Goal: Information Seeking & Learning: Learn about a topic

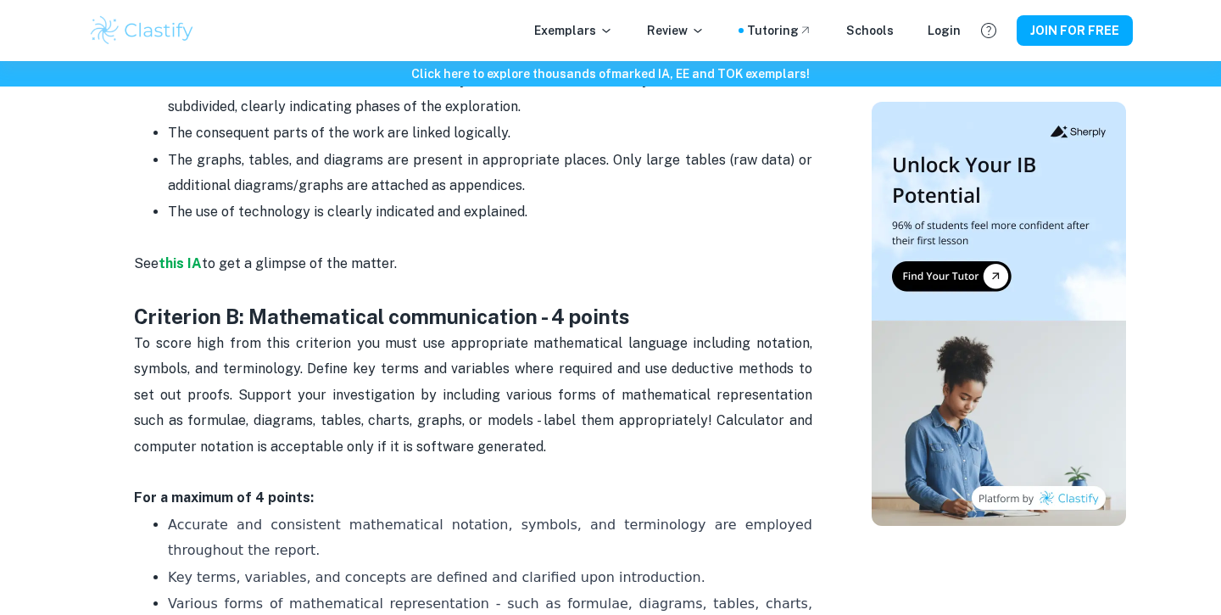
scroll to position [1092, 0]
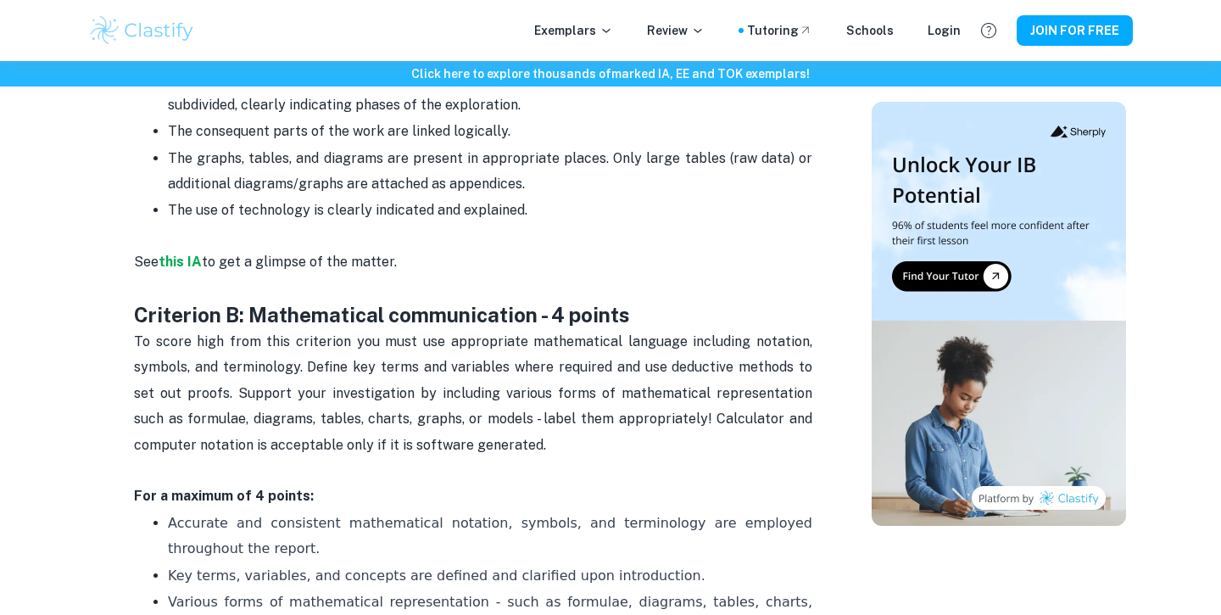
click at [537, 260] on p "See this IA to get a glimpse of the matter." at bounding box center [473, 275] width 678 height 52
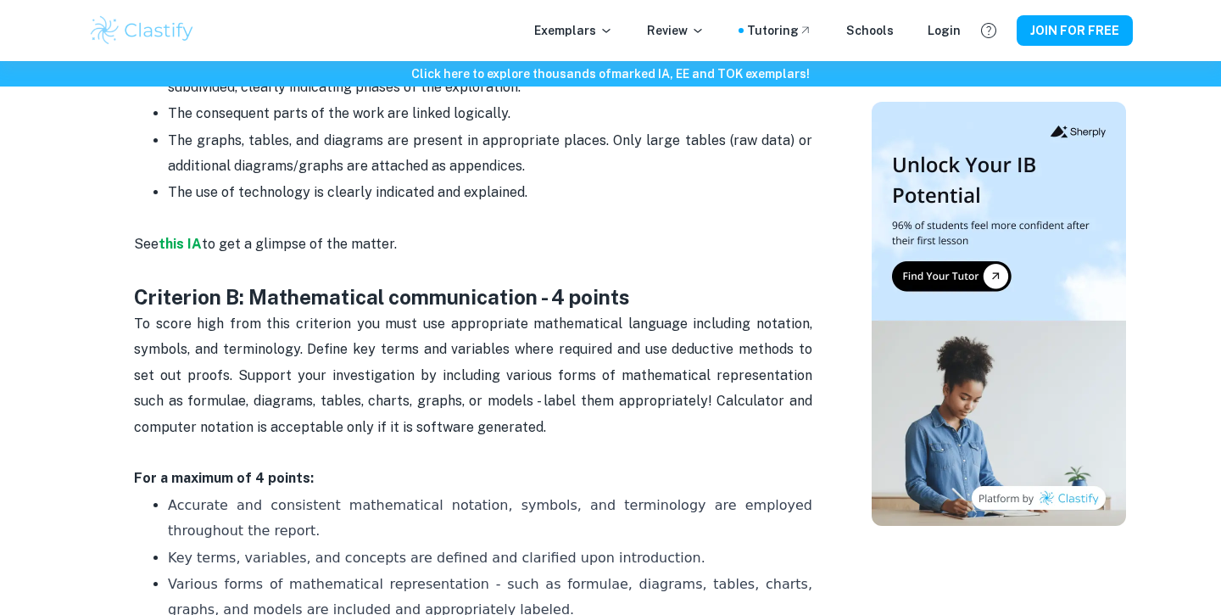
scroll to position [1113, 0]
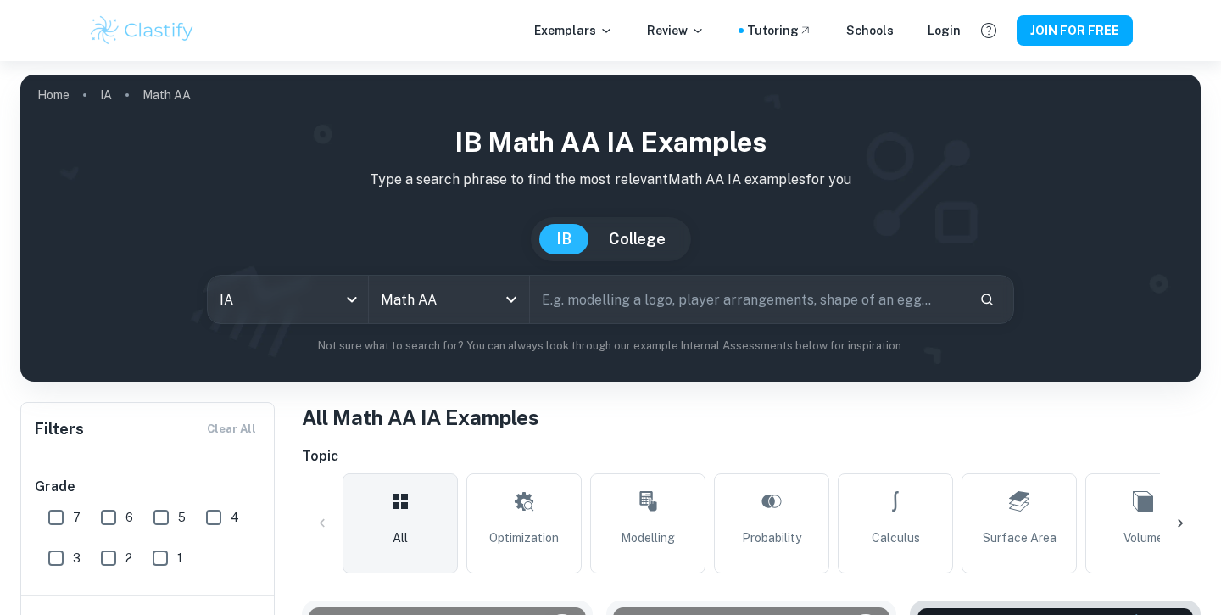
checkbox input "true"
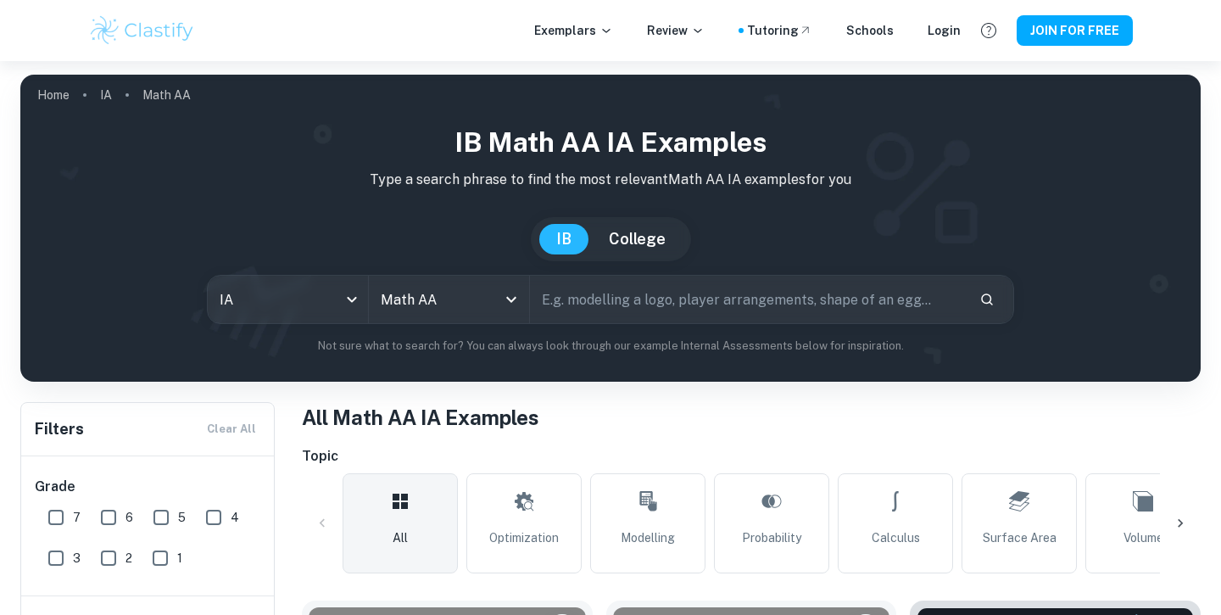
scroll to position [385, 0]
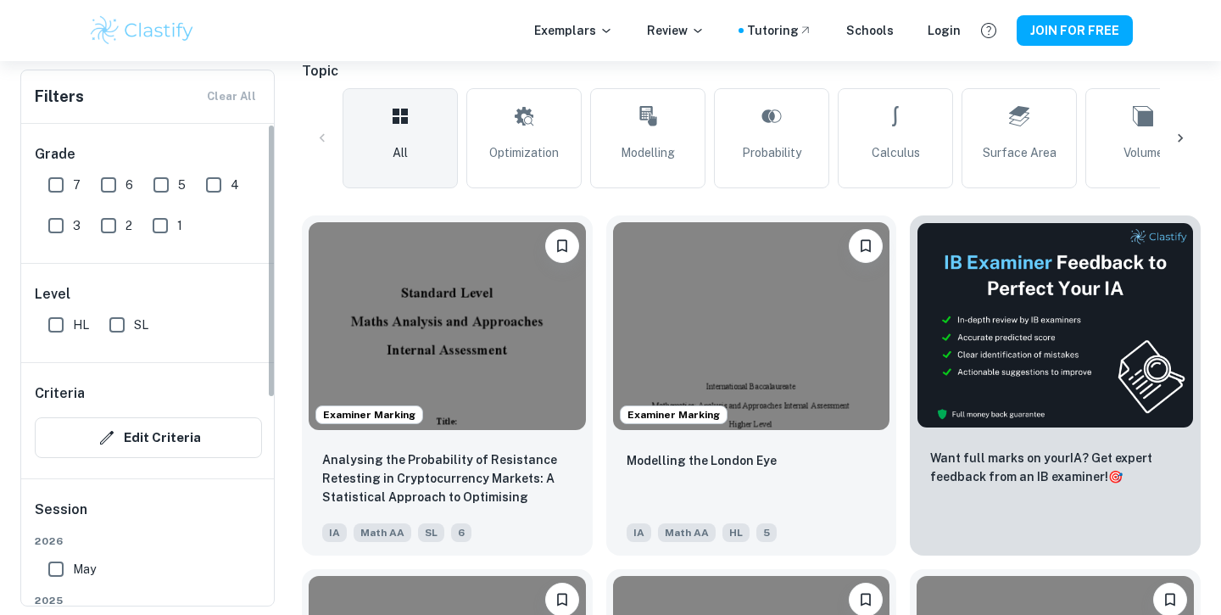
click at [64, 187] on input "7" at bounding box center [56, 185] width 34 height 34
checkbox input "true"
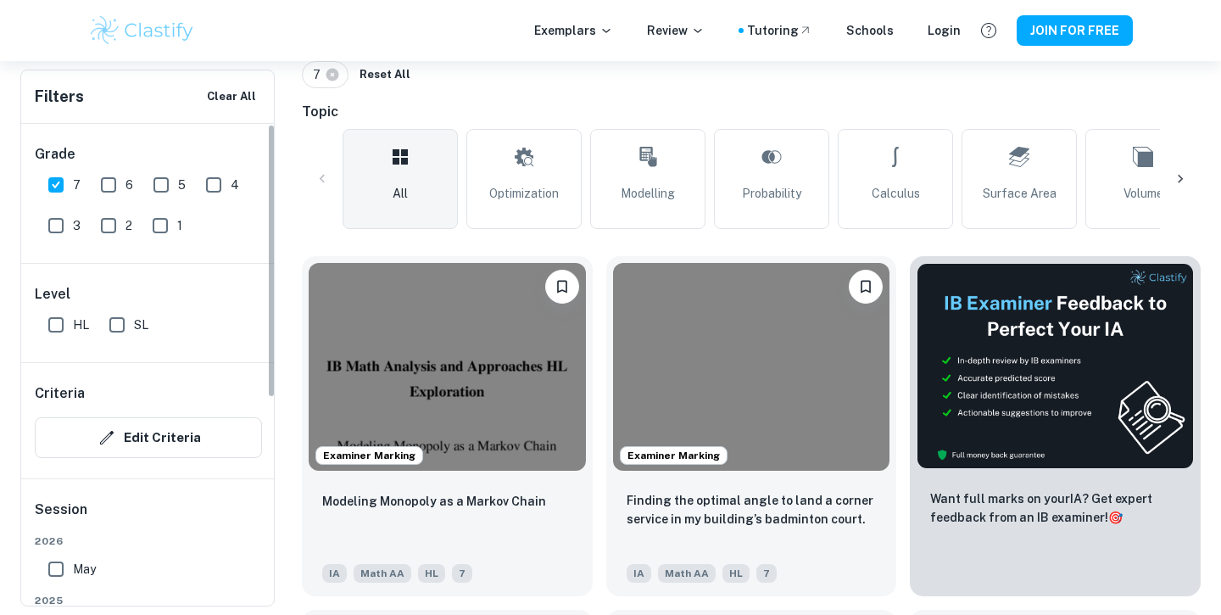
click at [120, 326] on input "SL" at bounding box center [117, 325] width 34 height 34
checkbox input "true"
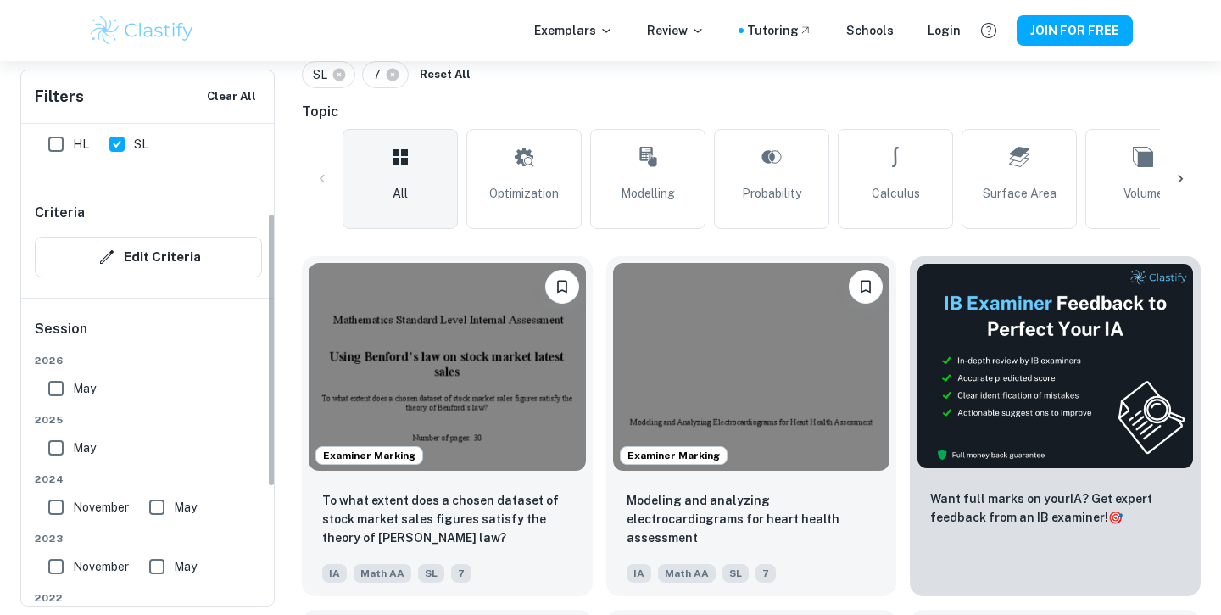
scroll to position [199, 0]
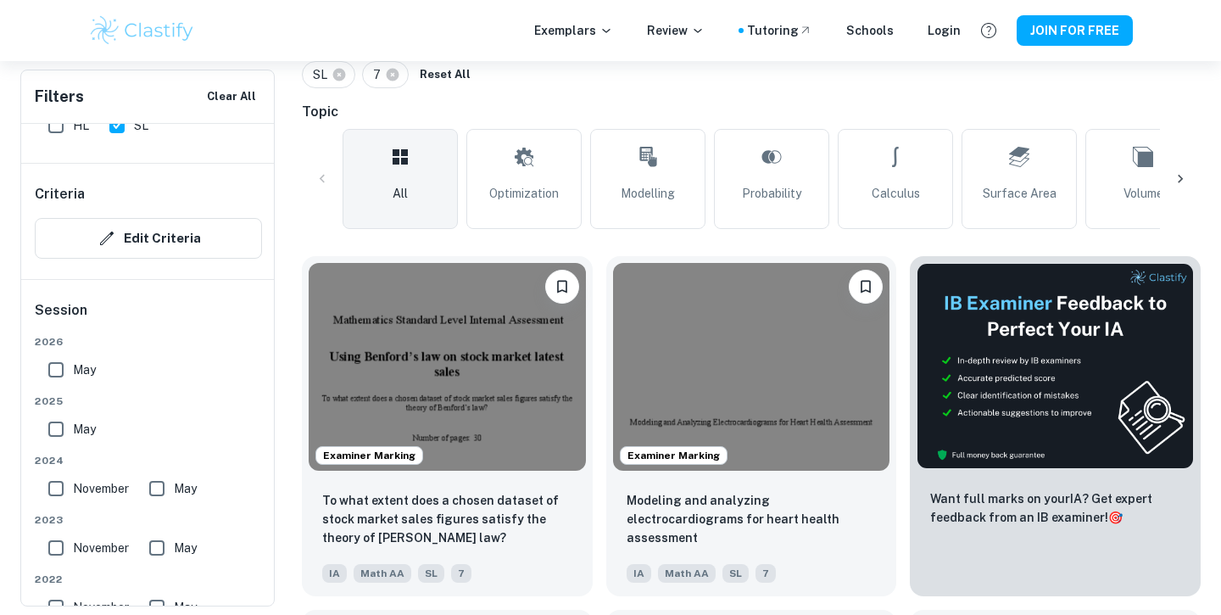
click at [59, 365] on input "May" at bounding box center [56, 370] width 34 height 34
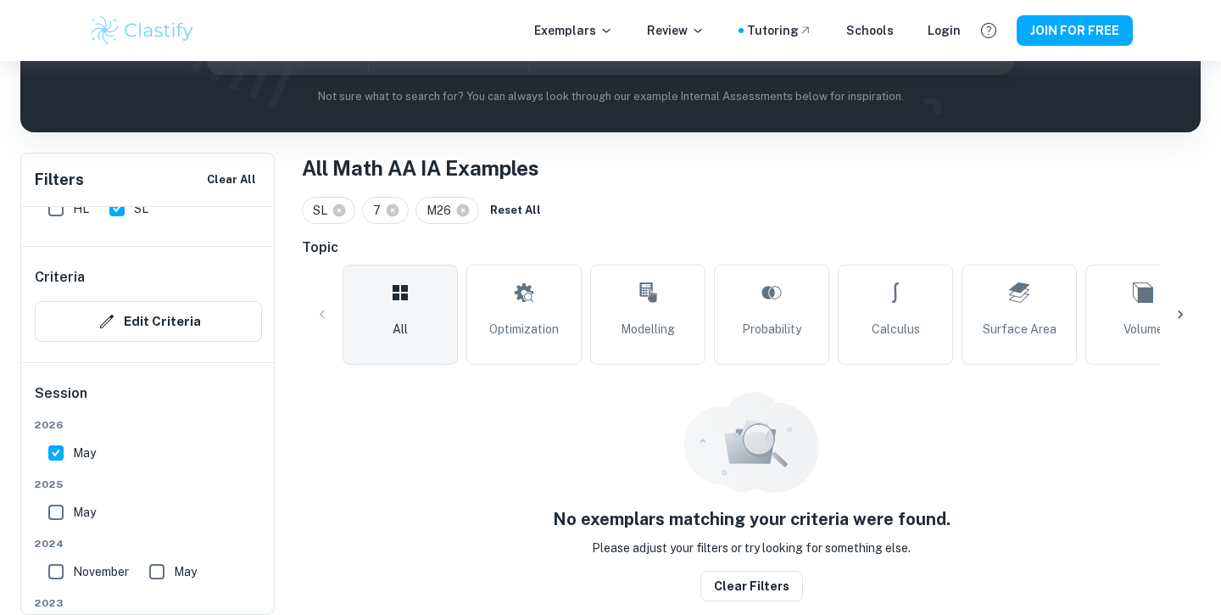
scroll to position [236, 0]
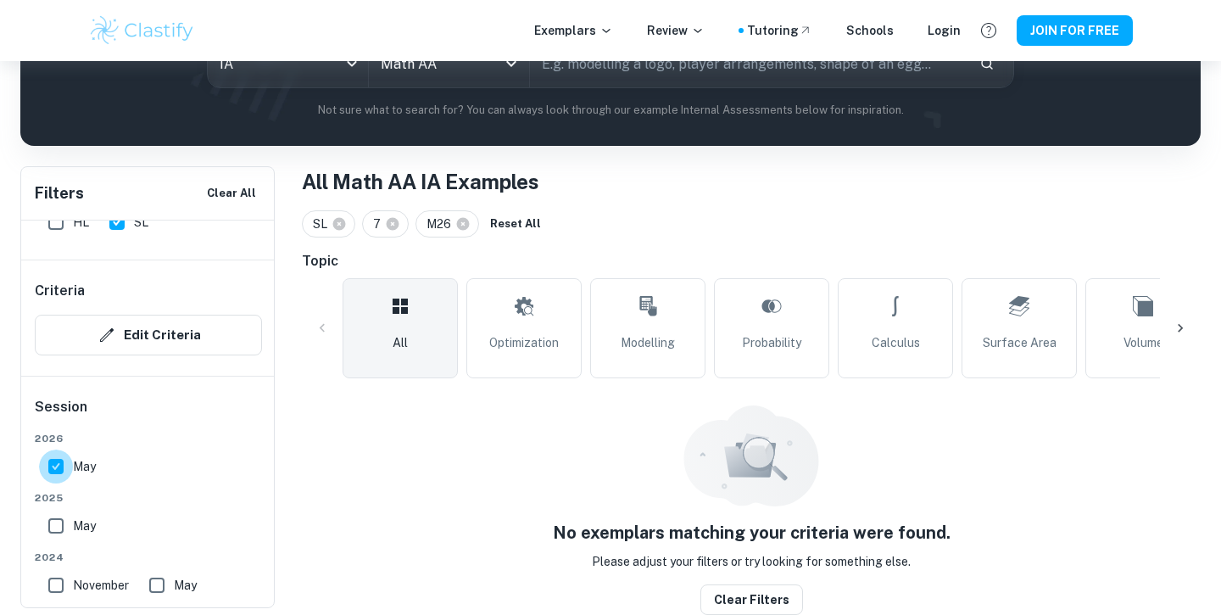
click at [63, 466] on input "May" at bounding box center [56, 467] width 34 height 34
checkbox input "false"
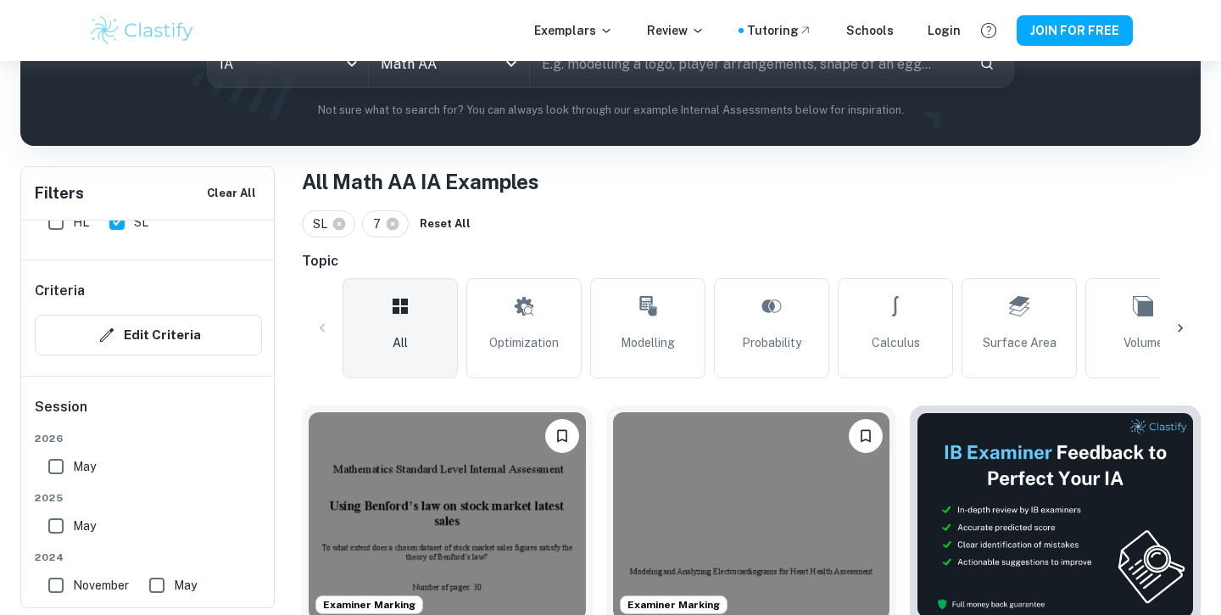
click at [56, 529] on input "May" at bounding box center [56, 526] width 34 height 34
checkbox input "true"
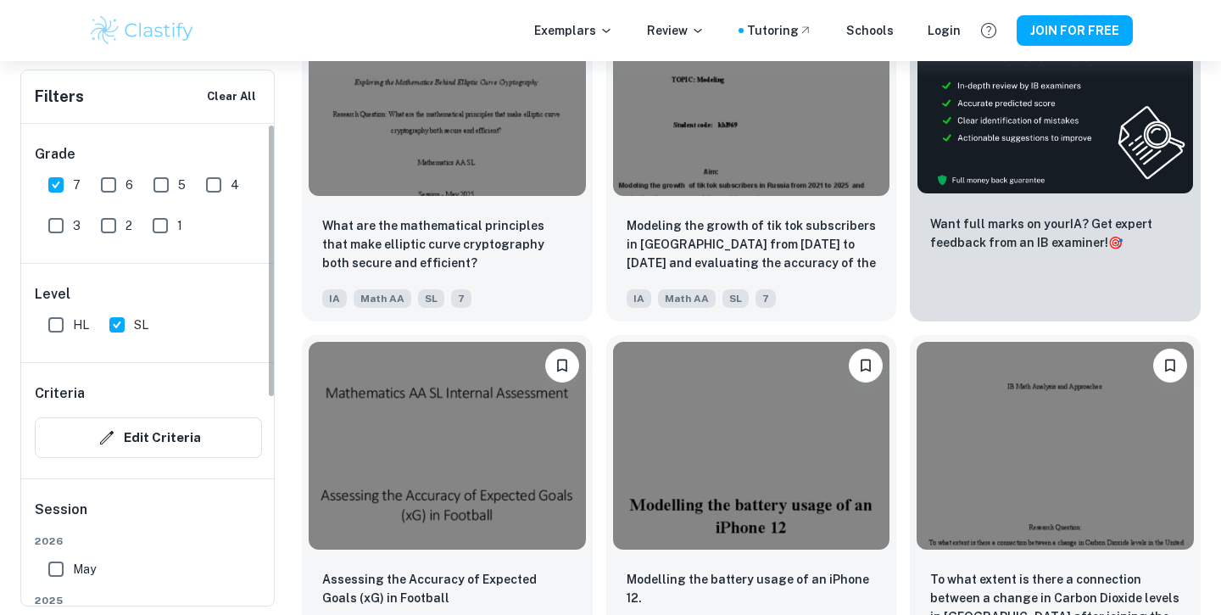
scroll to position [0, 0]
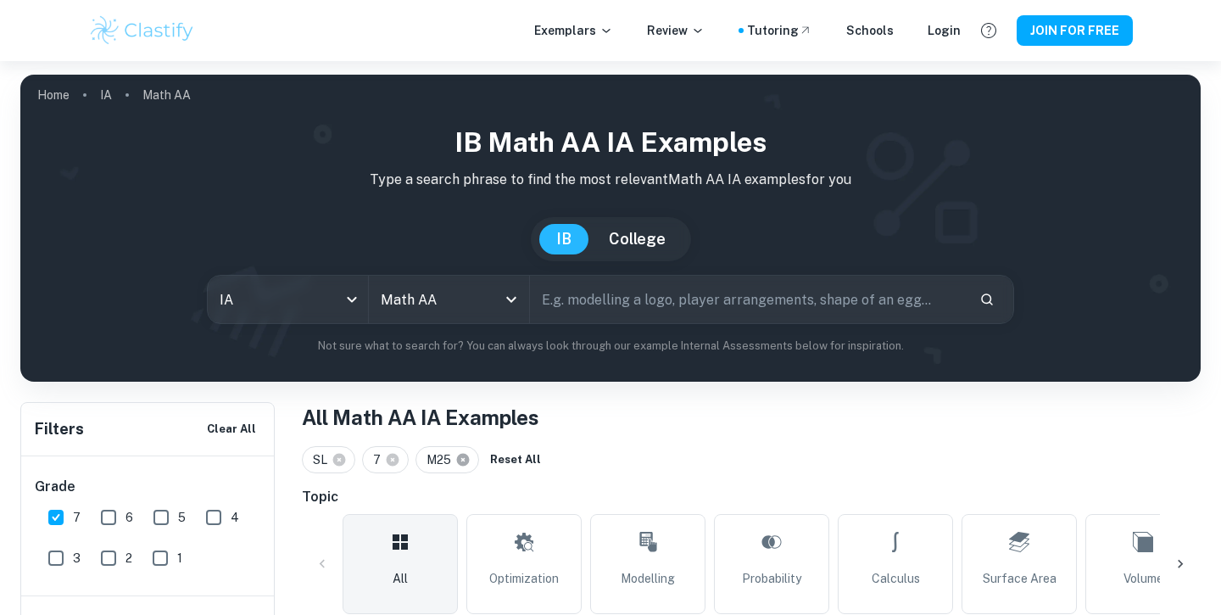
click at [467, 459] on icon at bounding box center [463, 460] width 13 height 13
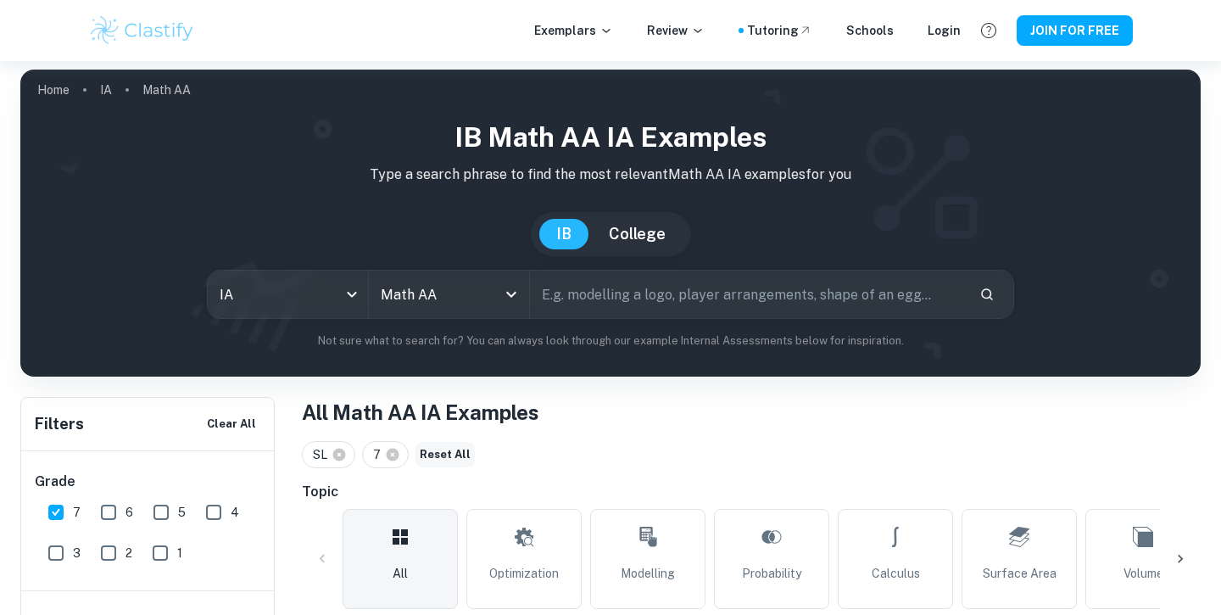
scroll to position [165, 0]
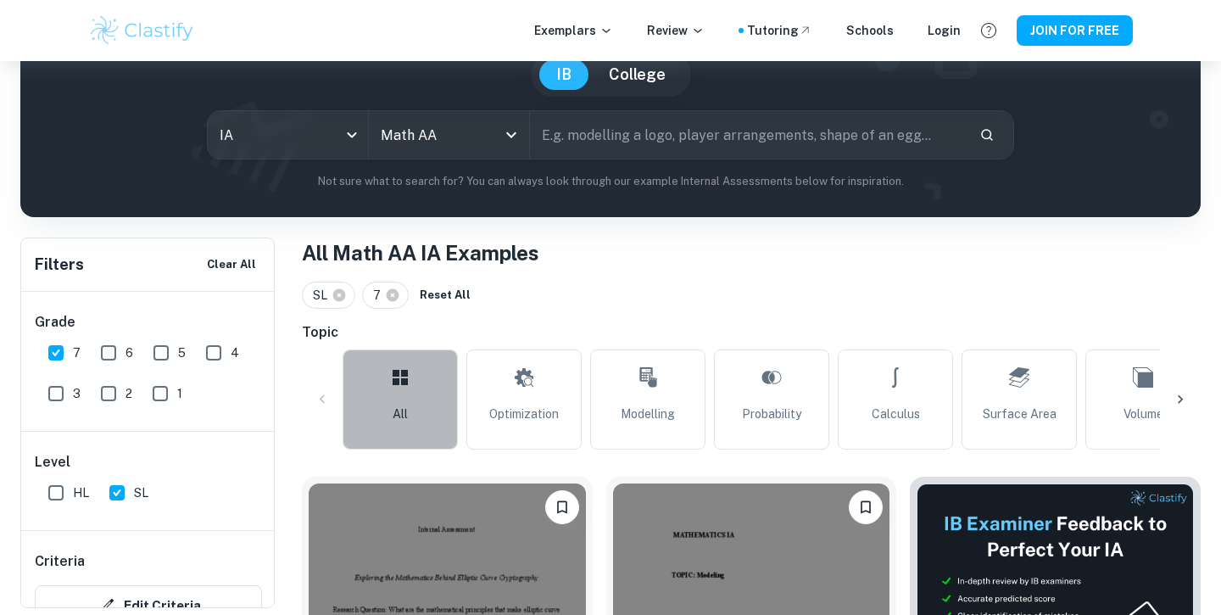
click at [376, 414] on link "All" at bounding box center [400, 399] width 115 height 100
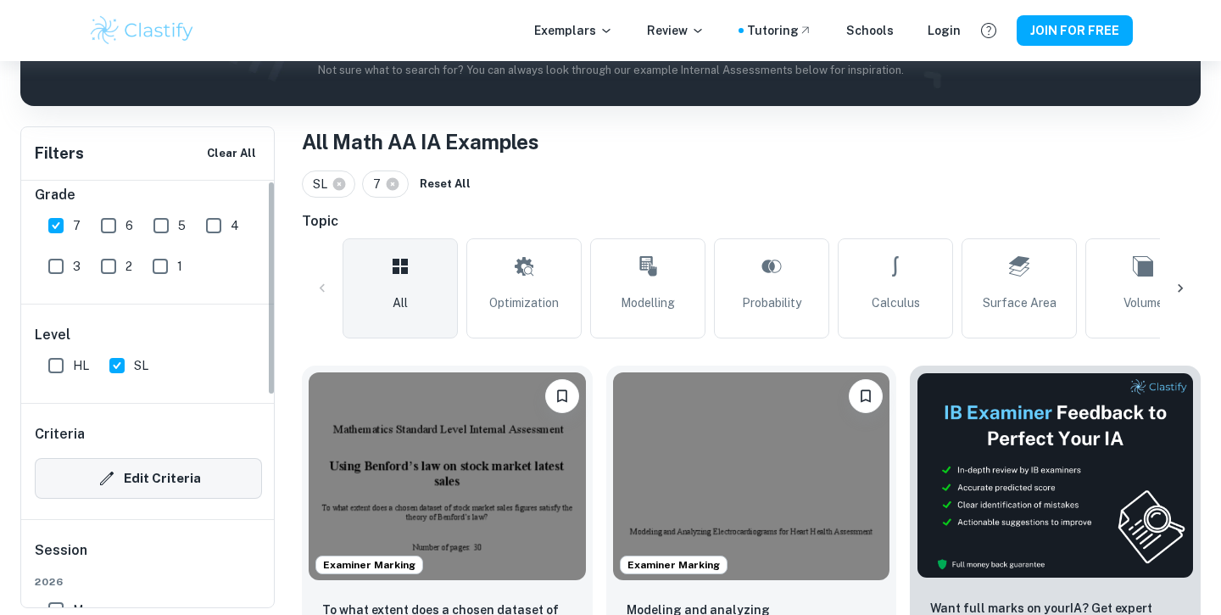
scroll to position [0, 0]
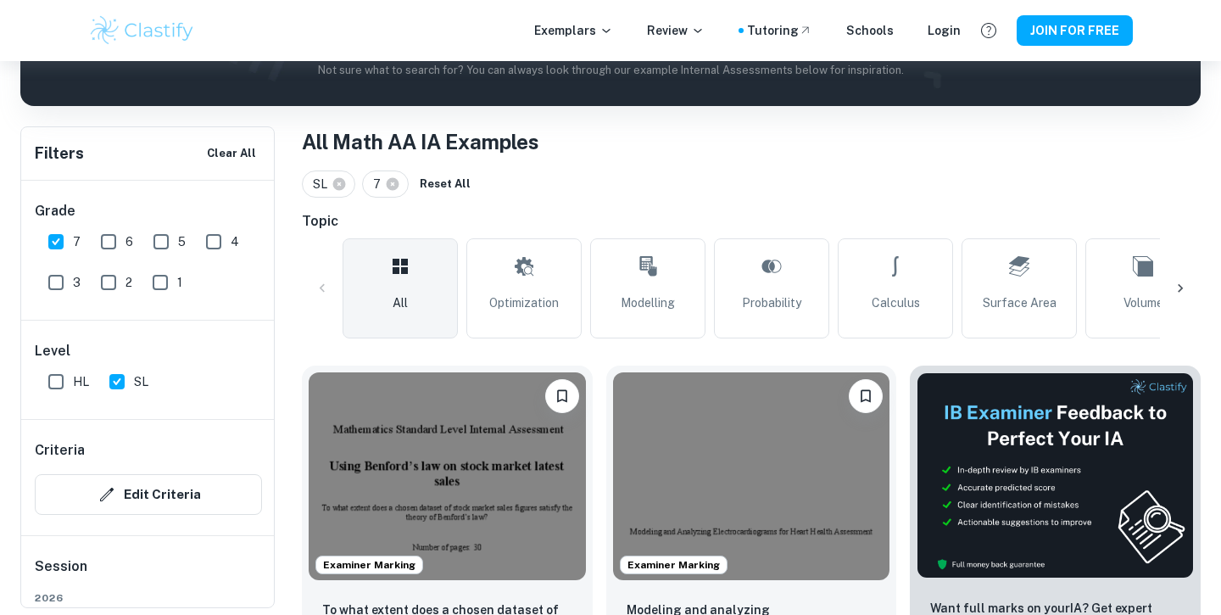
click at [110, 232] on input "6" at bounding box center [109, 242] width 34 height 34
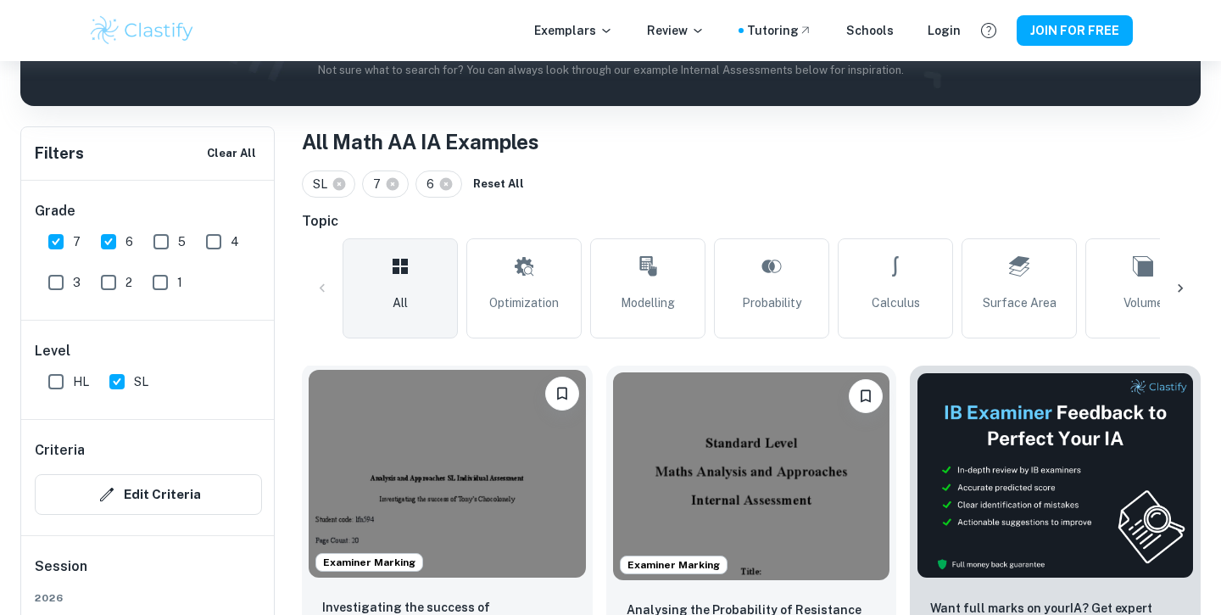
scroll to position [484, 0]
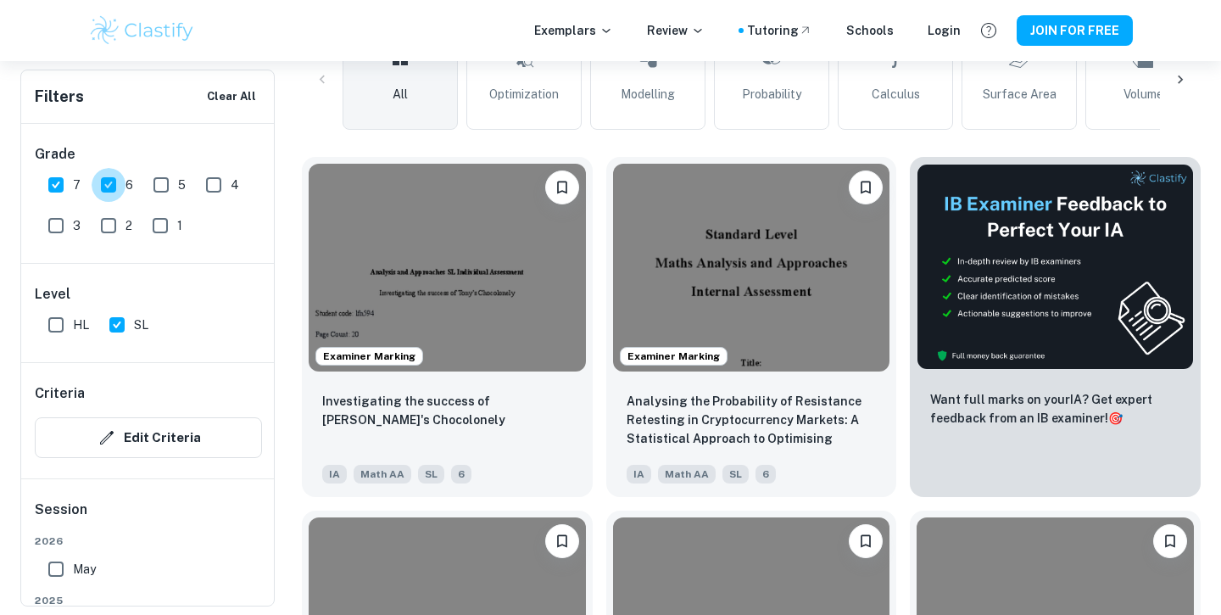
click at [116, 196] on input "6" at bounding box center [109, 185] width 34 height 34
checkbox input "false"
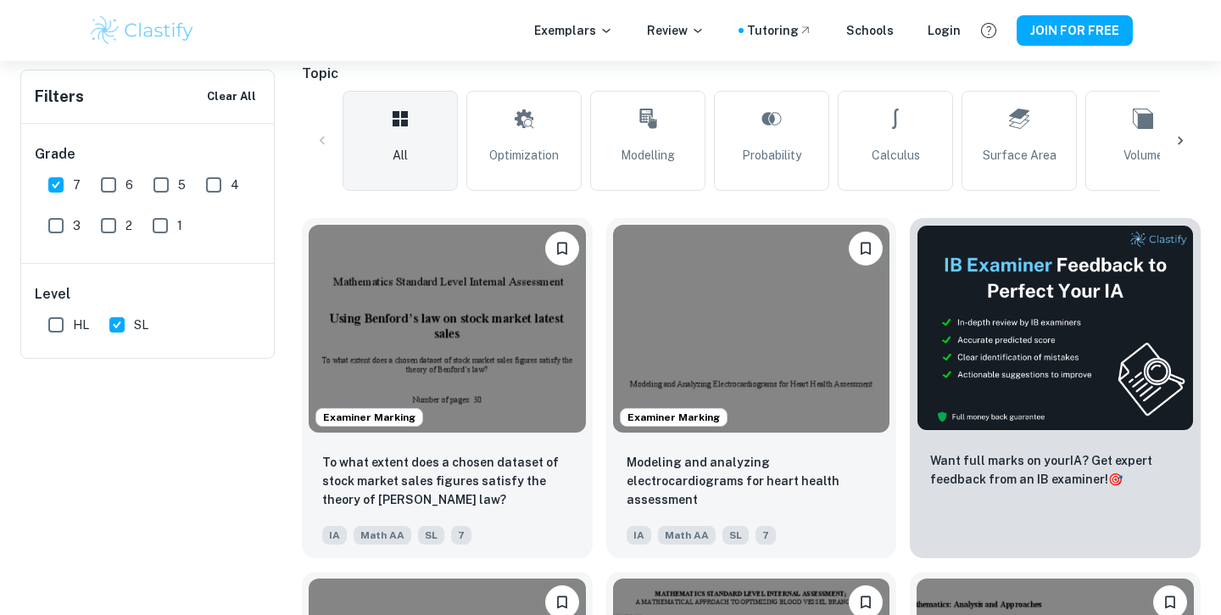
scroll to position [83, 0]
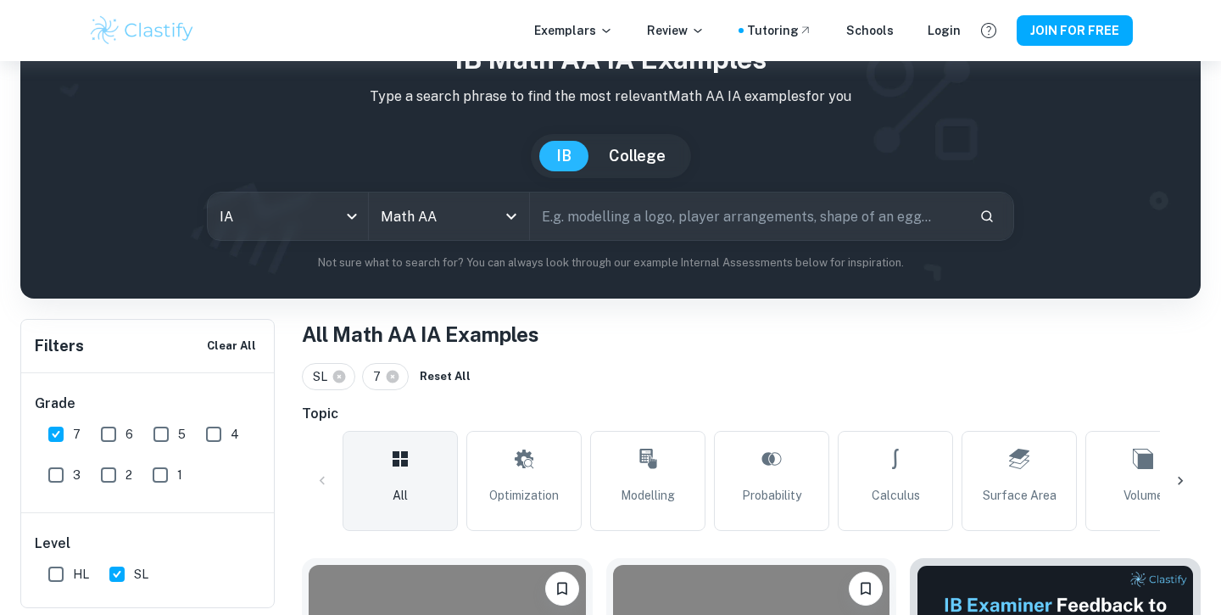
click at [663, 221] on input "text" at bounding box center [748, 216] width 436 height 47
type input "monopoly"
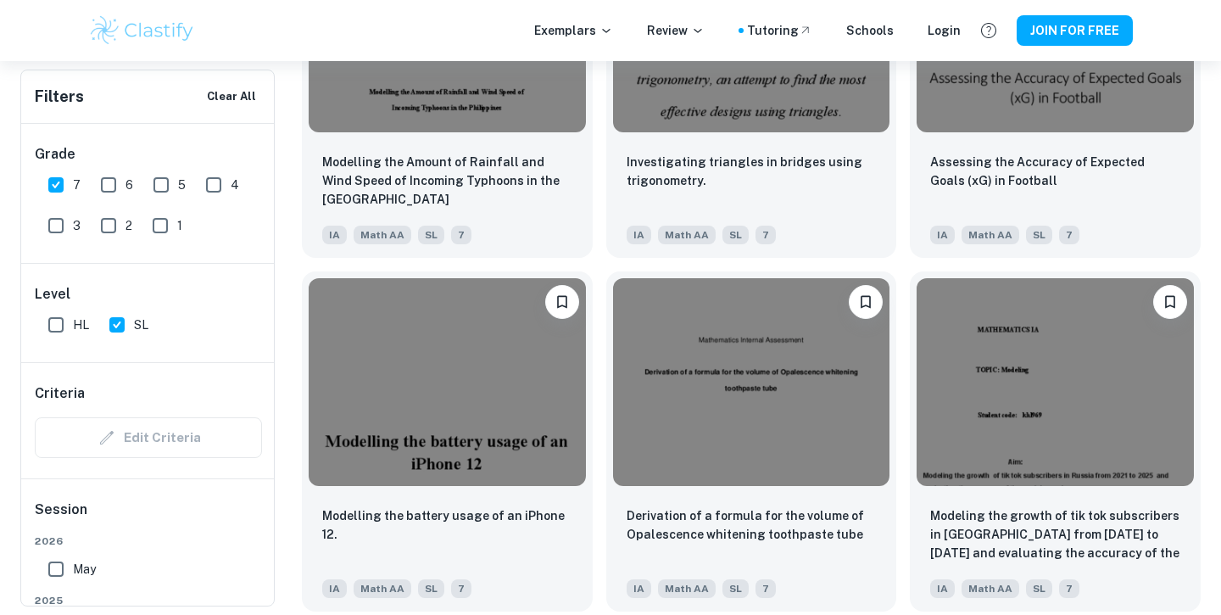
scroll to position [3554, 0]
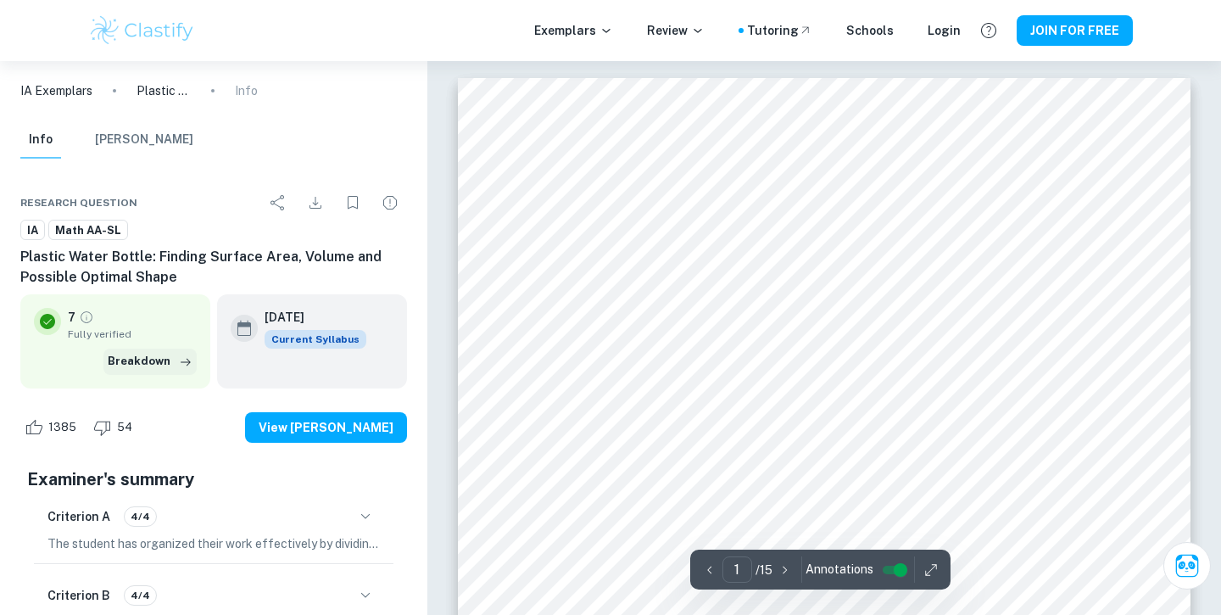
click at [149, 361] on button "Breakdown" at bounding box center [149, 361] width 93 height 25
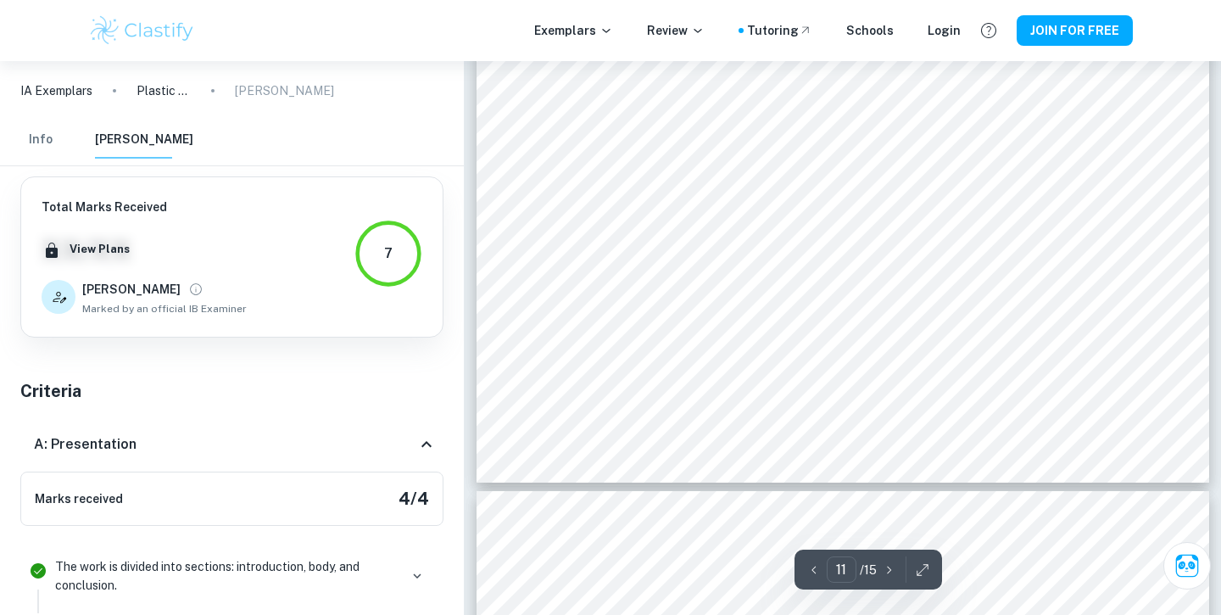
scroll to position [11450, 0]
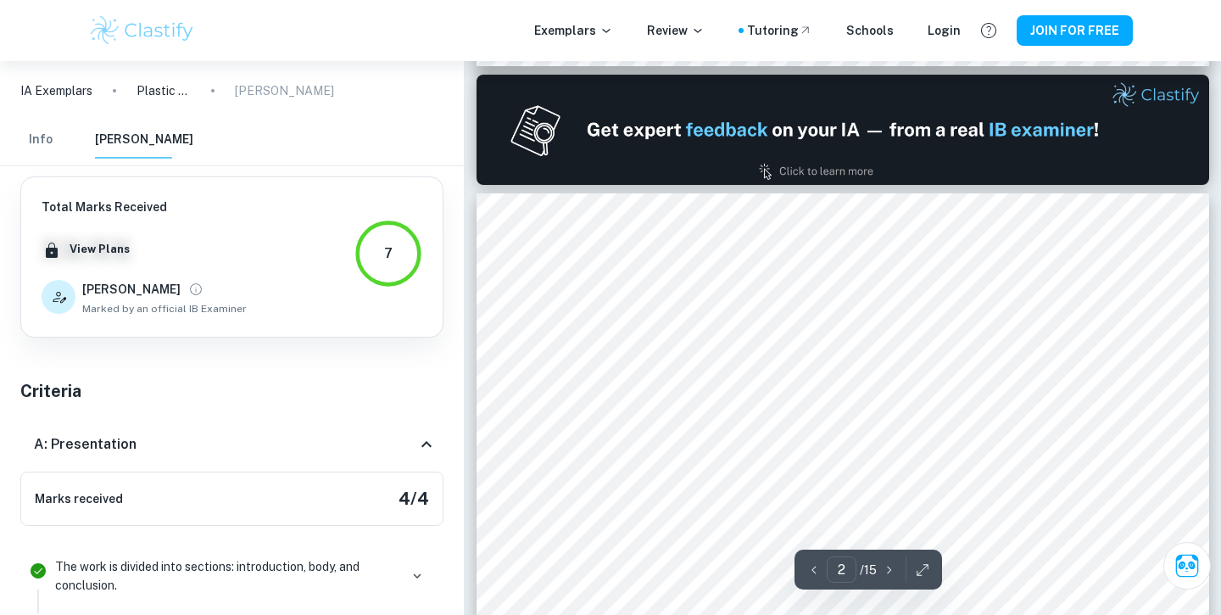
type input "1"
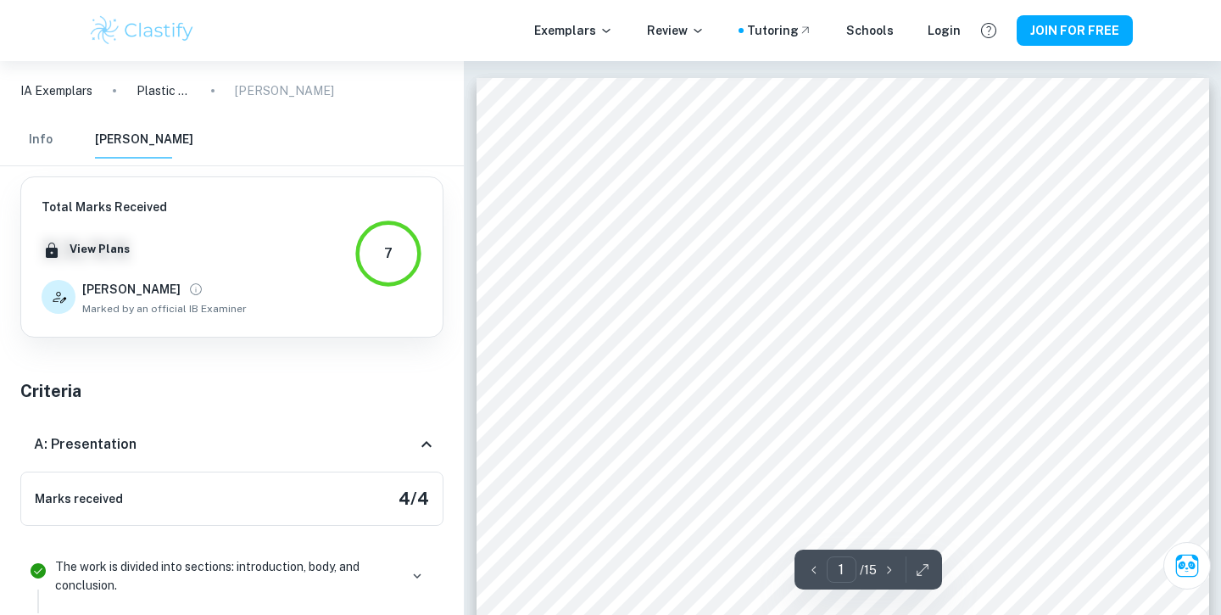
scroll to position [0, 0]
